Goal: Information Seeking & Learning: Learn about a topic

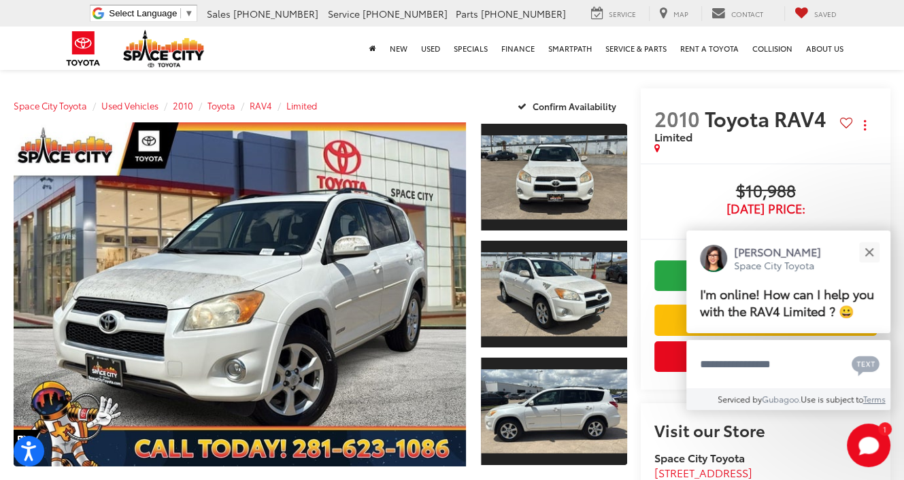
scroll to position [68, 0]
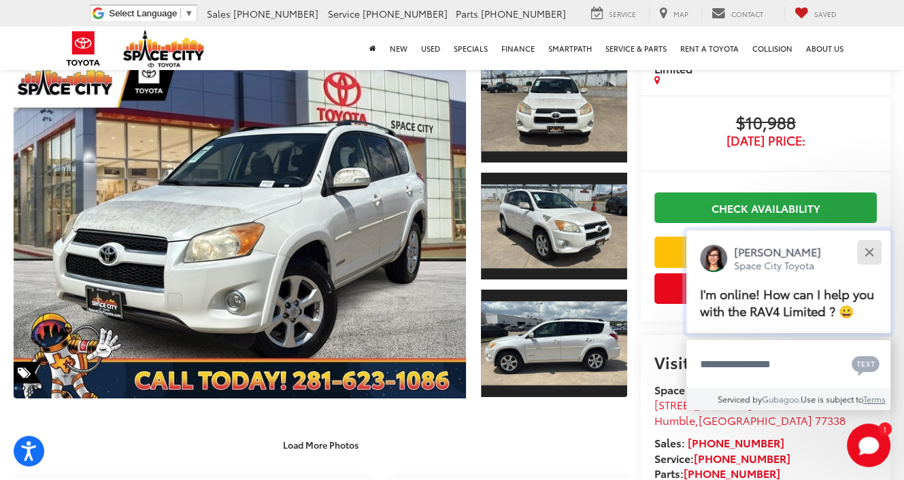
click at [866, 244] on button "Close" at bounding box center [868, 251] width 29 height 29
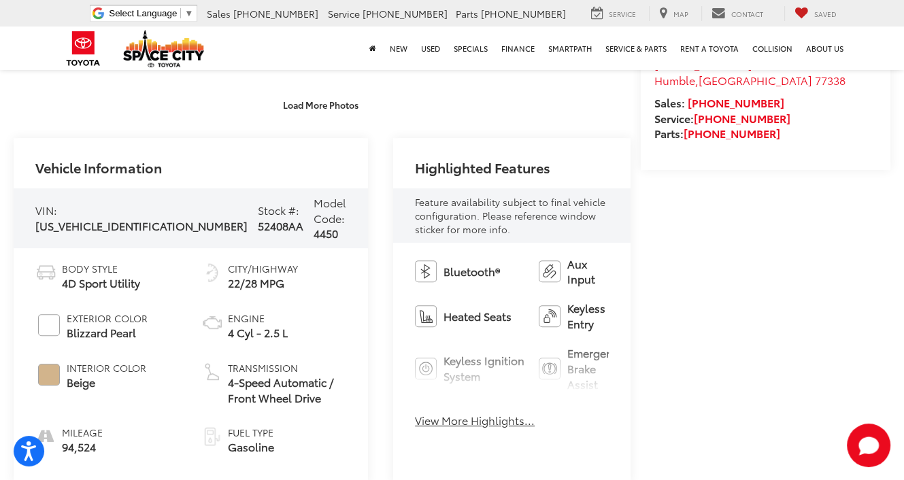
scroll to position [544, 0]
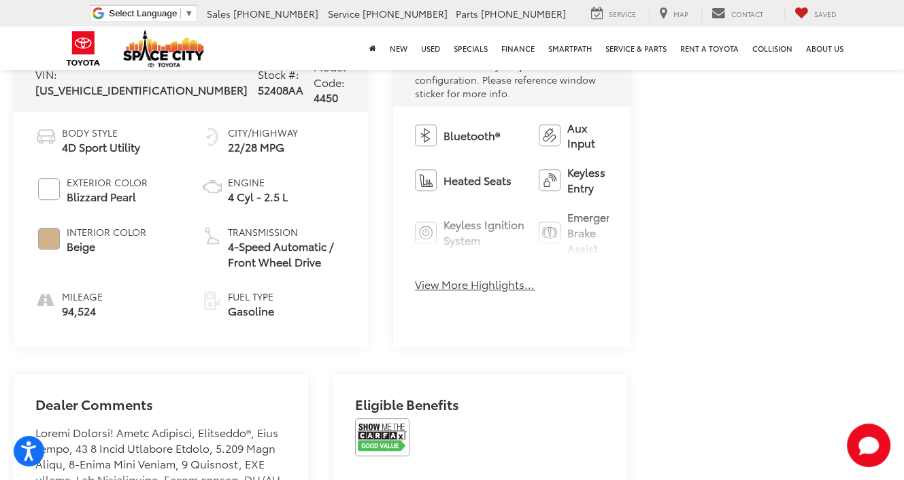
click at [415, 277] on button "View More Highlights..." at bounding box center [475, 285] width 120 height 16
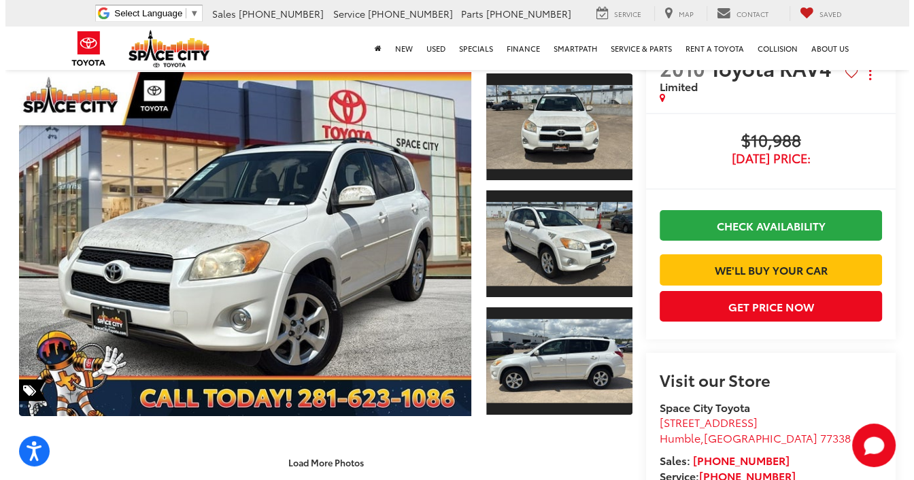
scroll to position [0, 0]
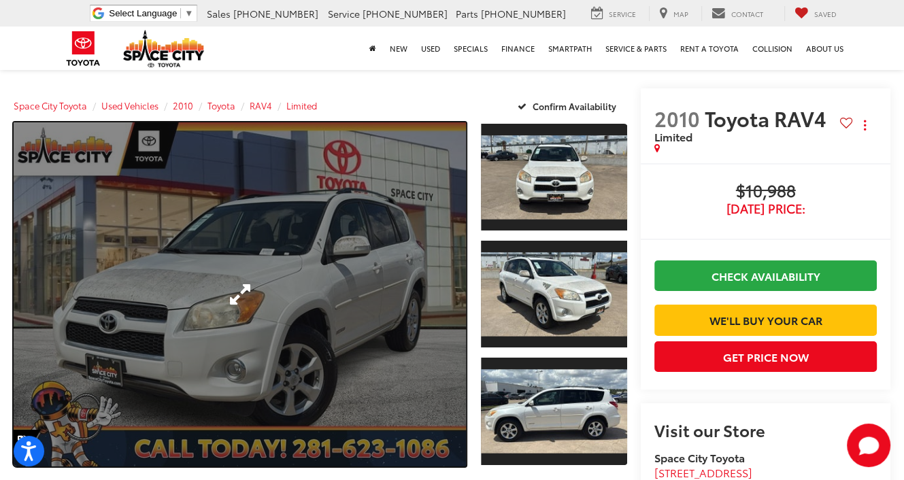
click at [292, 273] on link "Expand Photo 0" at bounding box center [240, 294] width 452 height 344
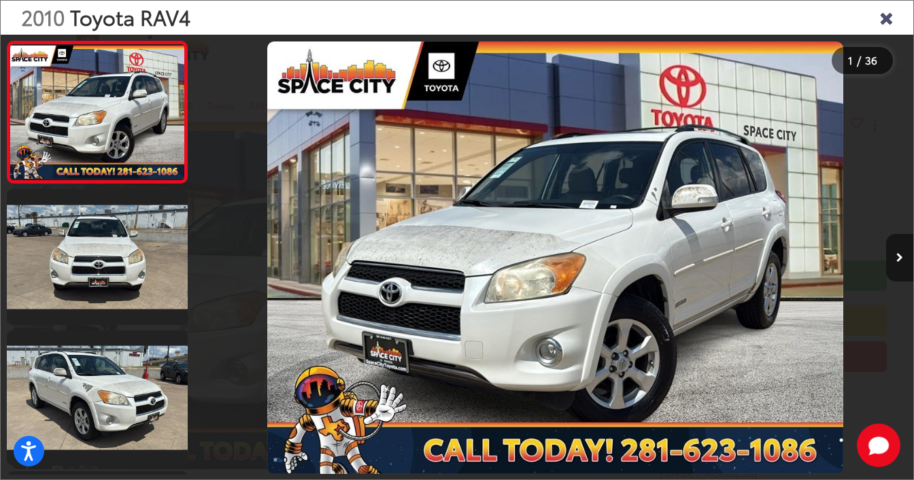
click at [903, 254] on button "Next image" at bounding box center [899, 258] width 27 height 48
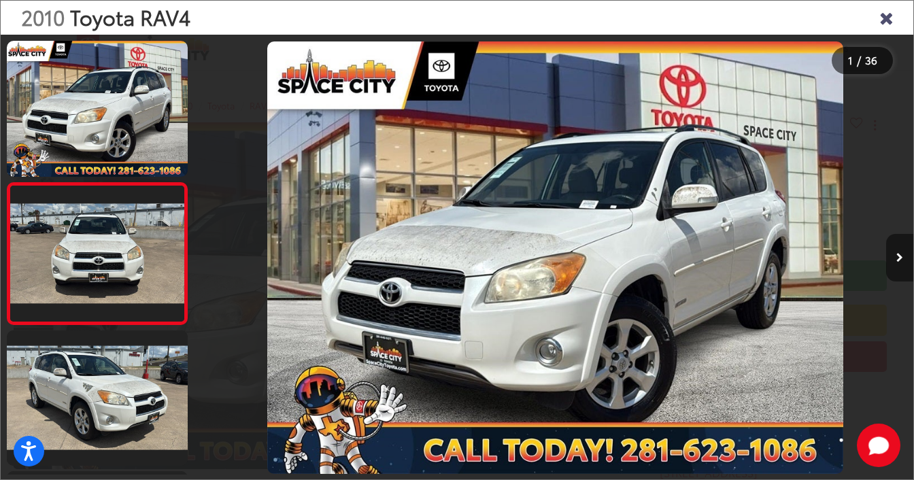
scroll to position [35, 0]
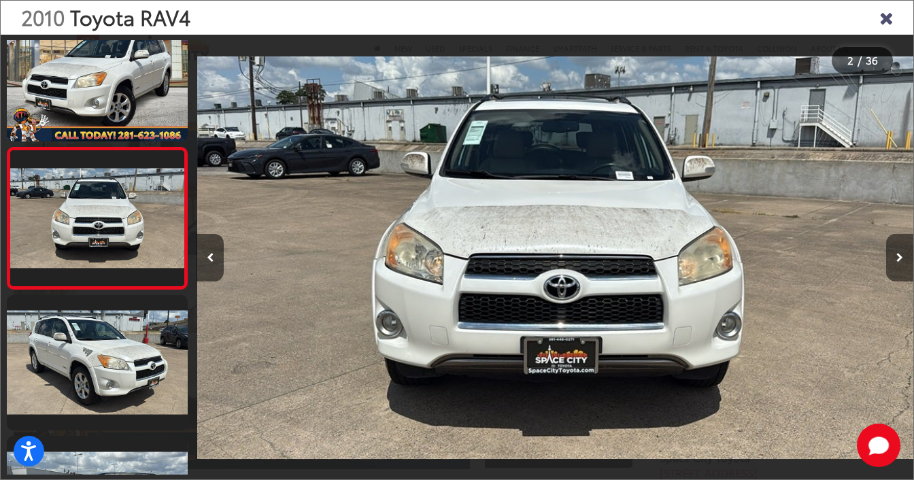
click at [903, 254] on button "Next image" at bounding box center [899, 258] width 27 height 48
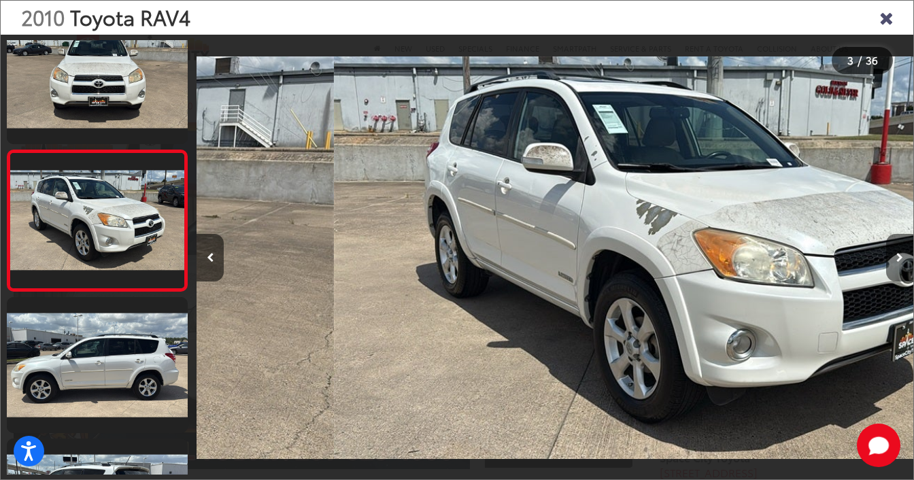
scroll to position [177, 0]
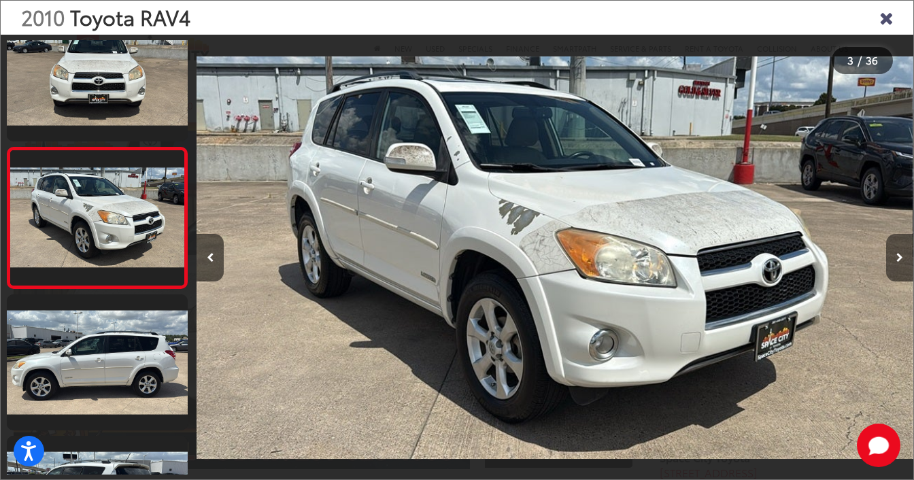
click at [903, 254] on button "Next image" at bounding box center [899, 258] width 27 height 48
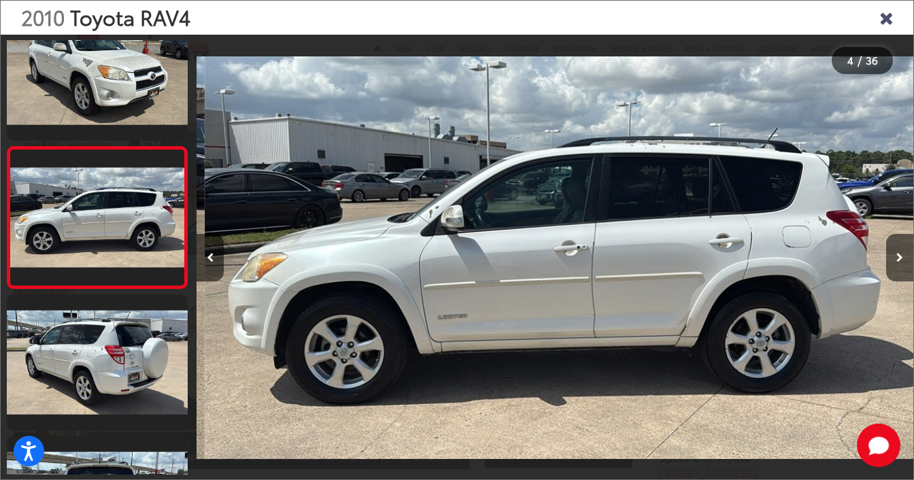
scroll to position [0, 2150]
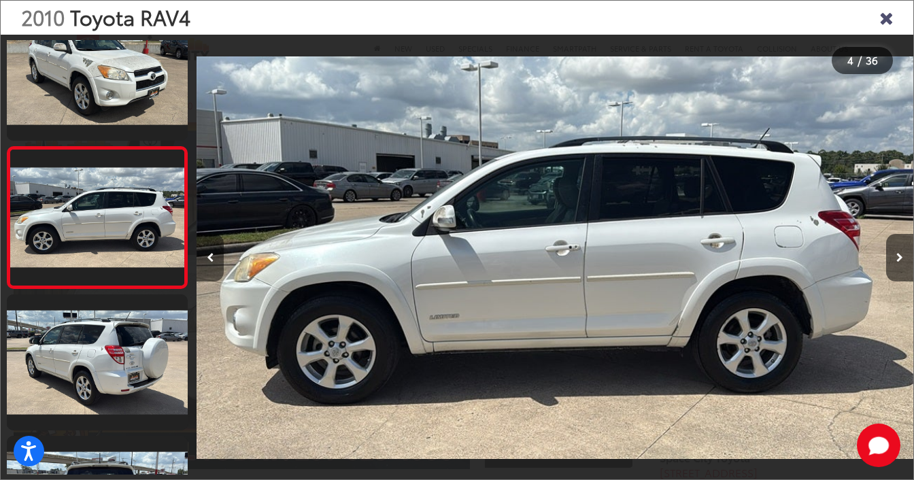
click at [208, 243] on button "Previous image" at bounding box center [210, 258] width 27 height 48
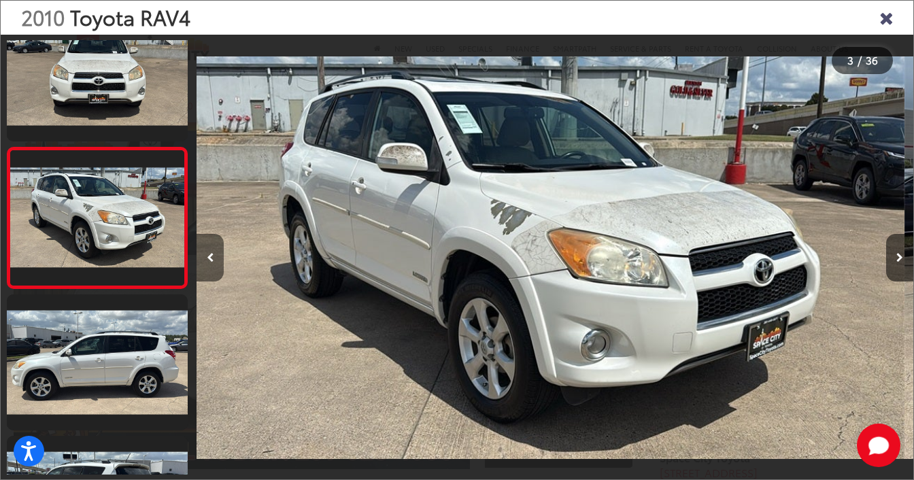
scroll to position [0, 1434]
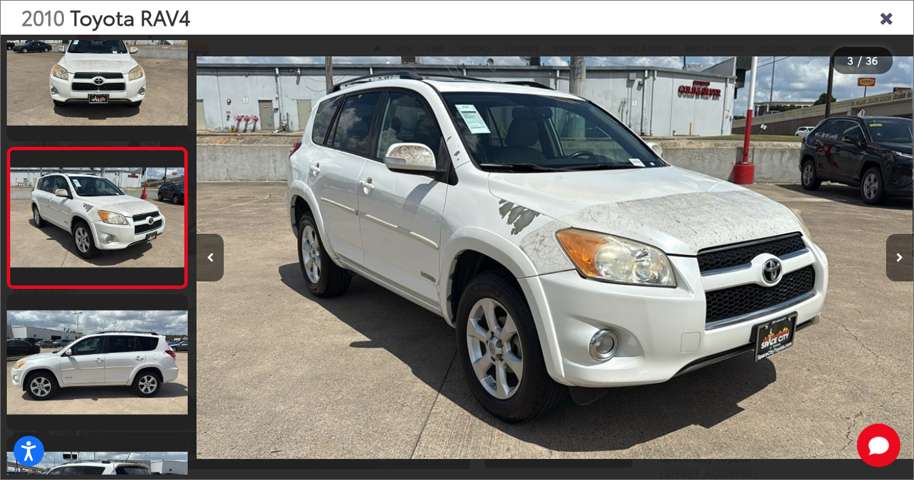
click at [903, 252] on button "Next image" at bounding box center [899, 258] width 27 height 48
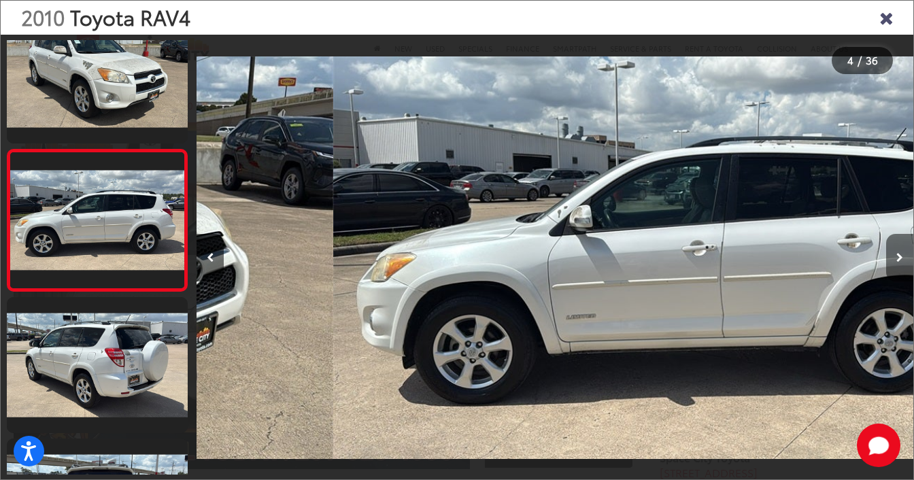
scroll to position [318, 0]
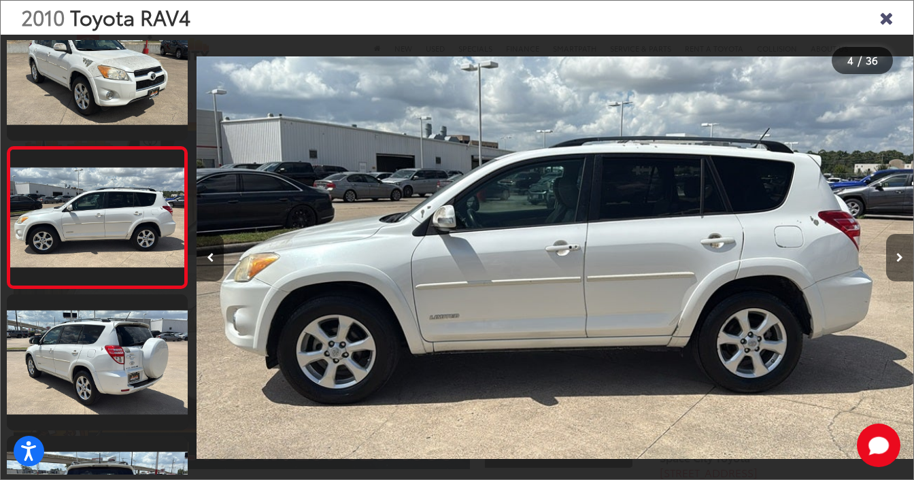
click at [903, 252] on button "Next image" at bounding box center [899, 258] width 27 height 48
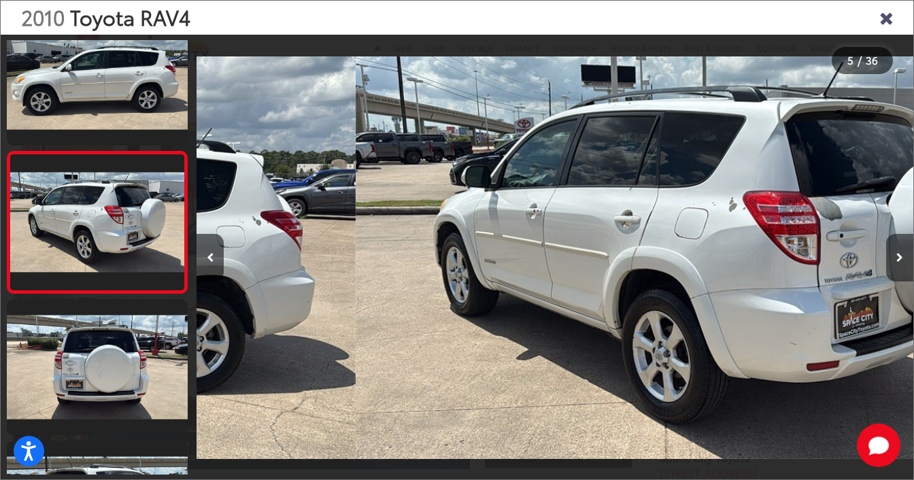
scroll to position [459, 0]
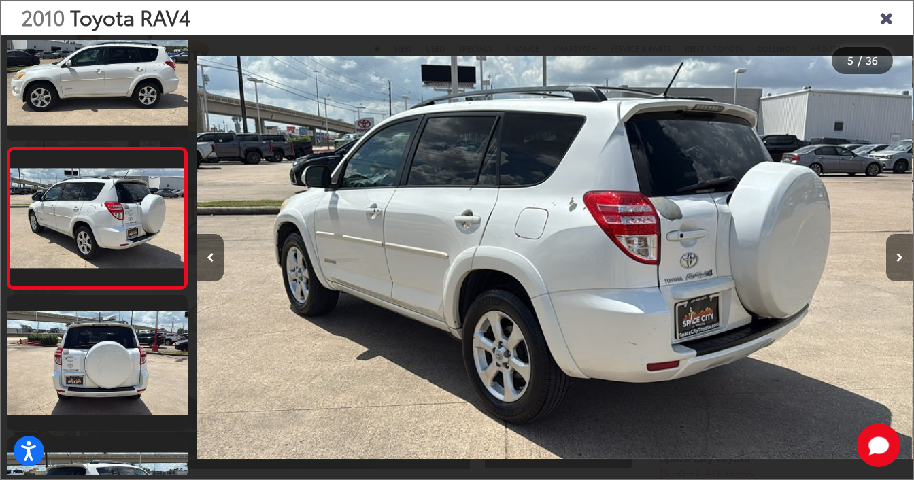
click at [903, 252] on button "Next image" at bounding box center [899, 258] width 27 height 48
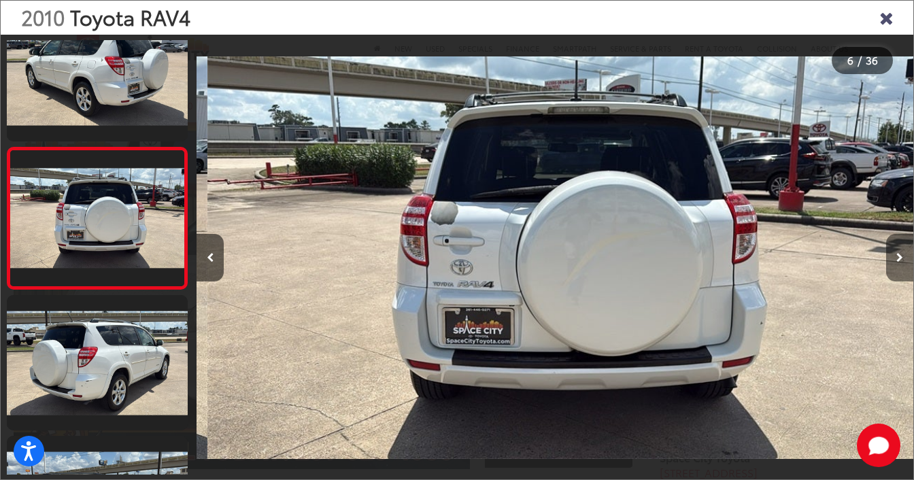
scroll to position [0, 0]
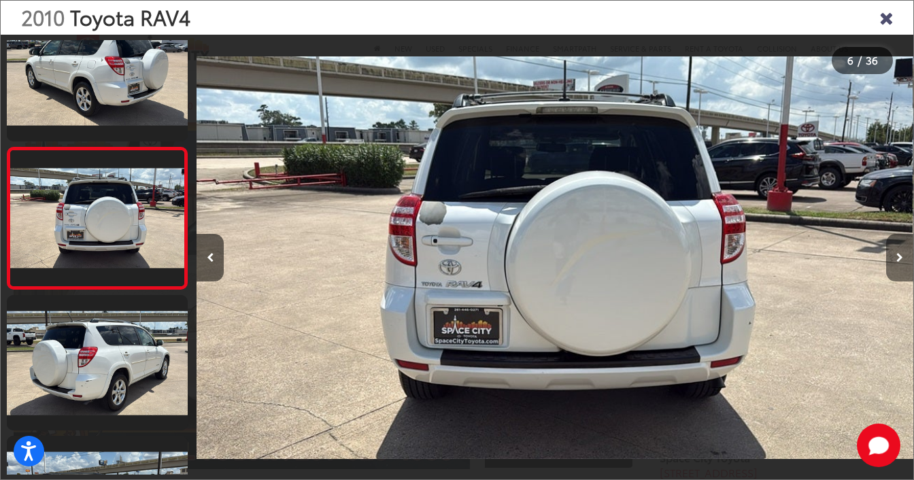
click at [903, 252] on button "Next image" at bounding box center [899, 258] width 27 height 48
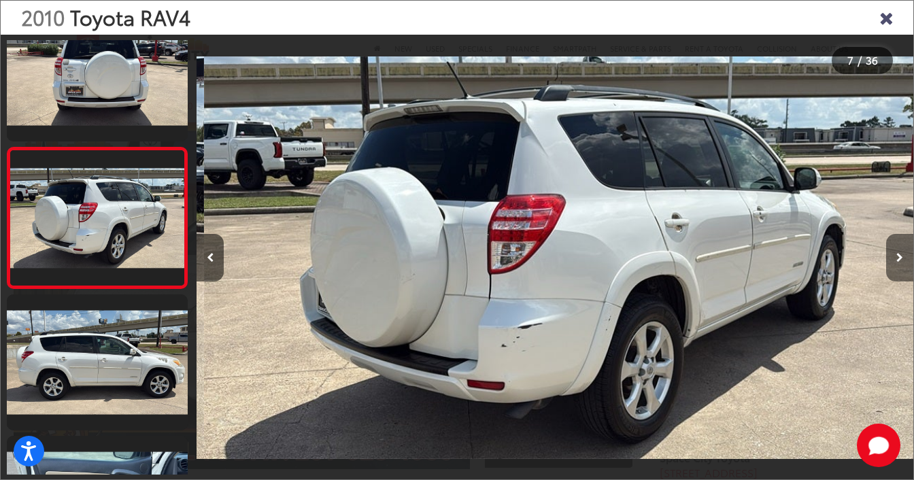
click at [903, 252] on button "Next image" at bounding box center [899, 258] width 27 height 48
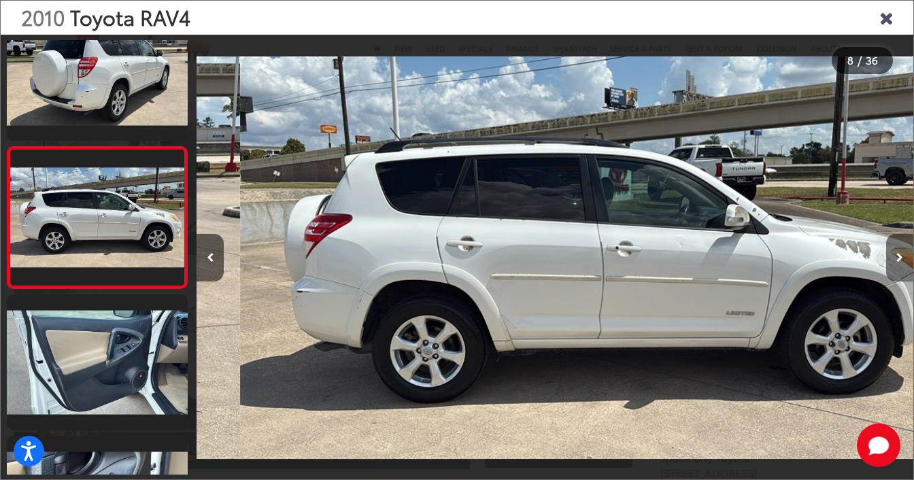
click at [903, 252] on button "Next image" at bounding box center [899, 258] width 27 height 48
